Goal: Find specific page/section: Find specific page/section

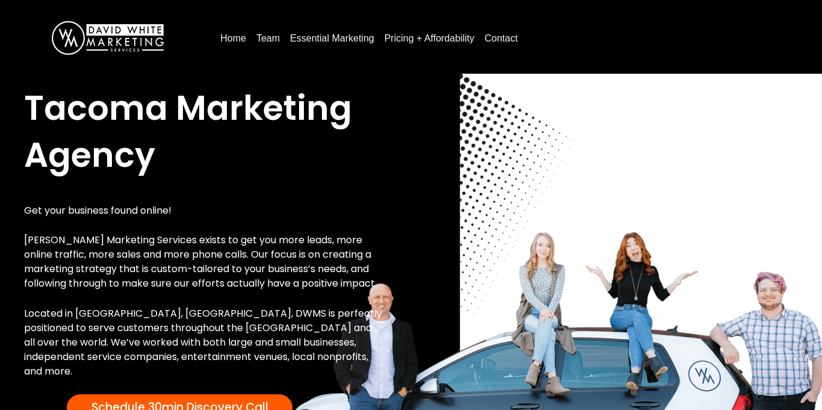
click at [265, 40] on link "Team" at bounding box center [268, 38] width 33 height 19
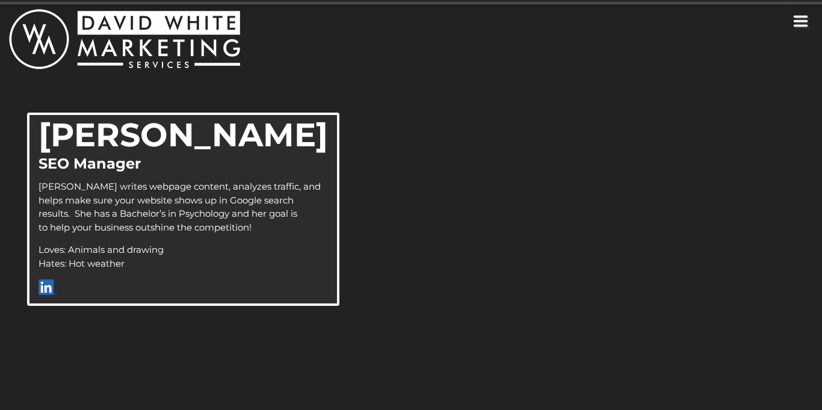
scroll to position [1640, 0]
